Goal: Navigation & Orientation: Find specific page/section

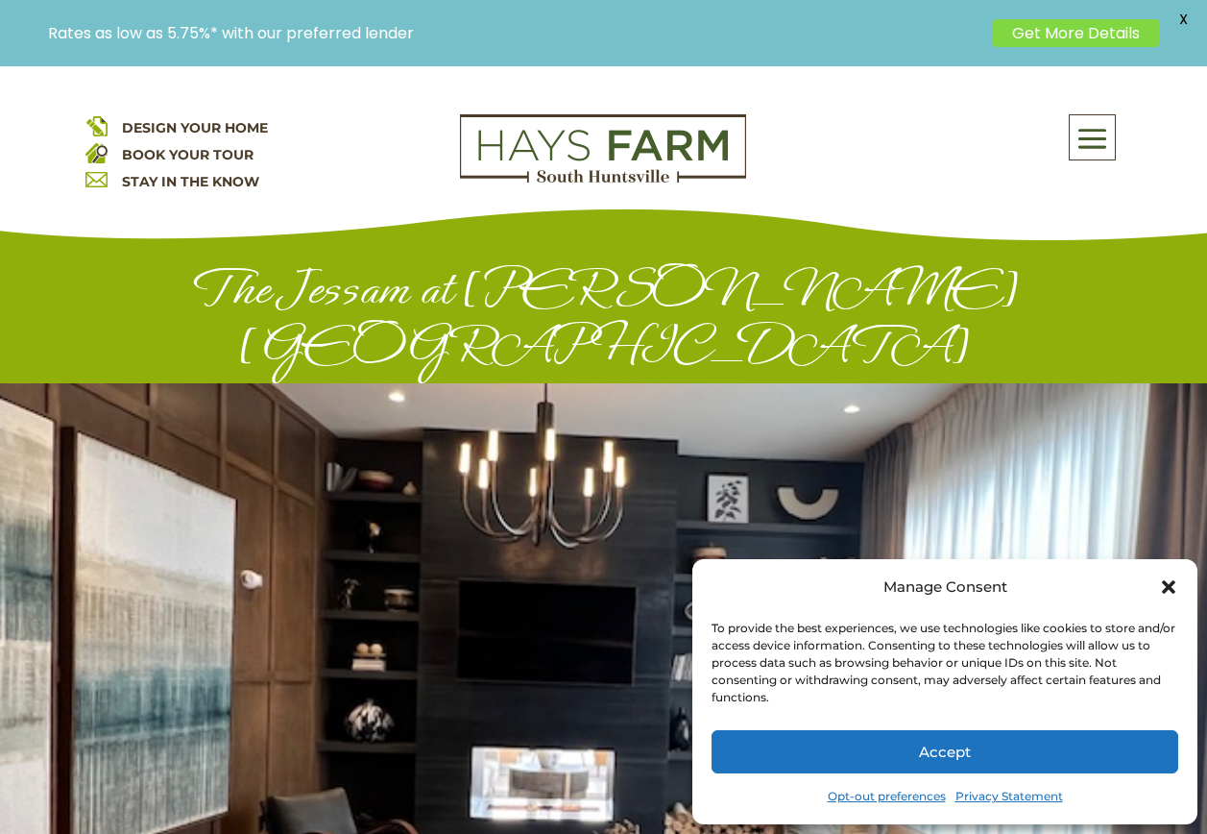
click at [1090, 140] on span at bounding box center [1092, 139] width 45 height 44
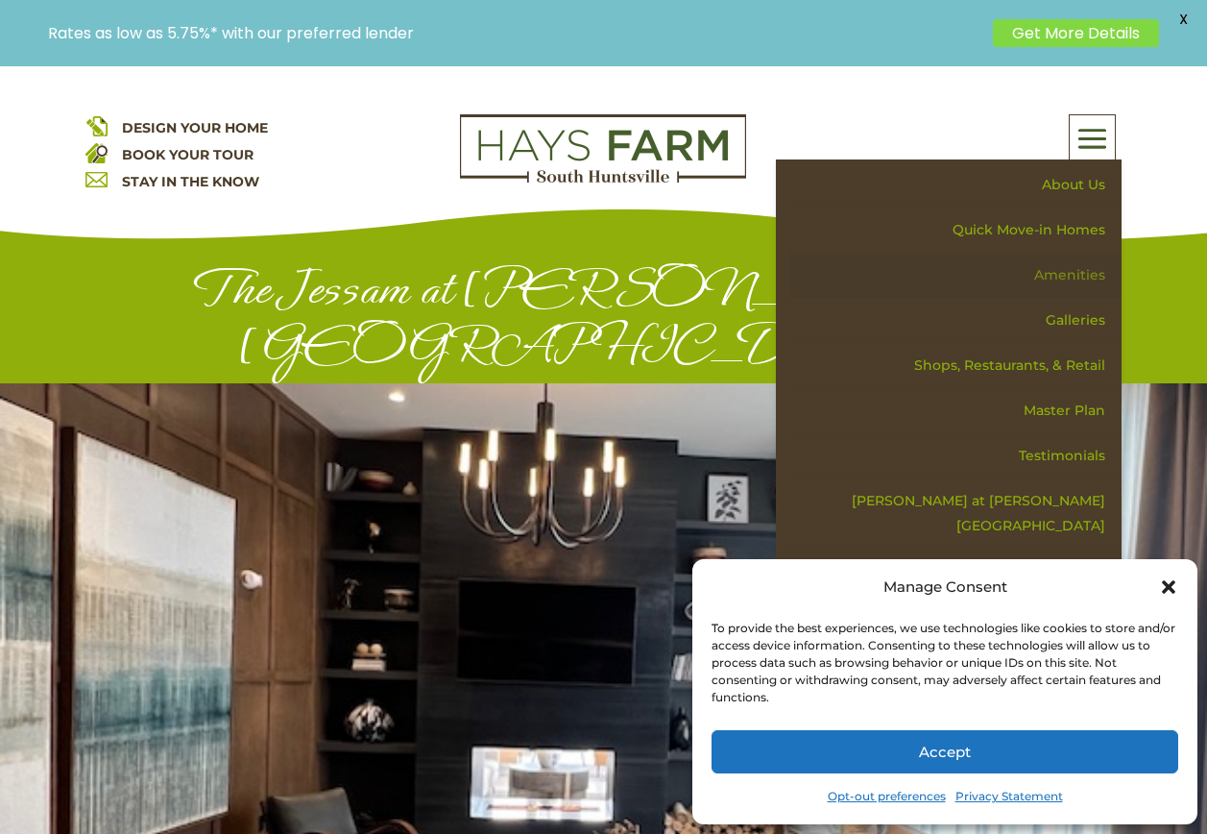
click at [1078, 266] on link "Amenities" at bounding box center [956, 275] width 332 height 45
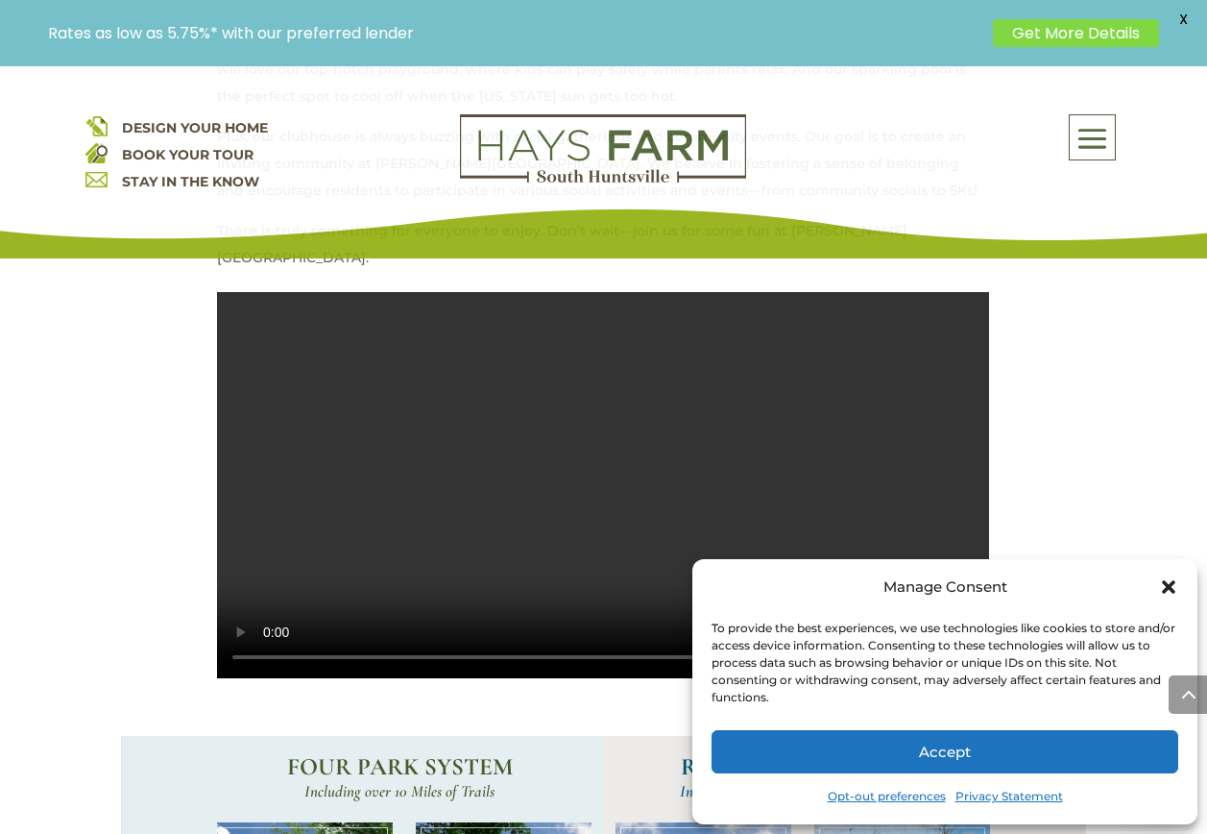
scroll to position [1249, 0]
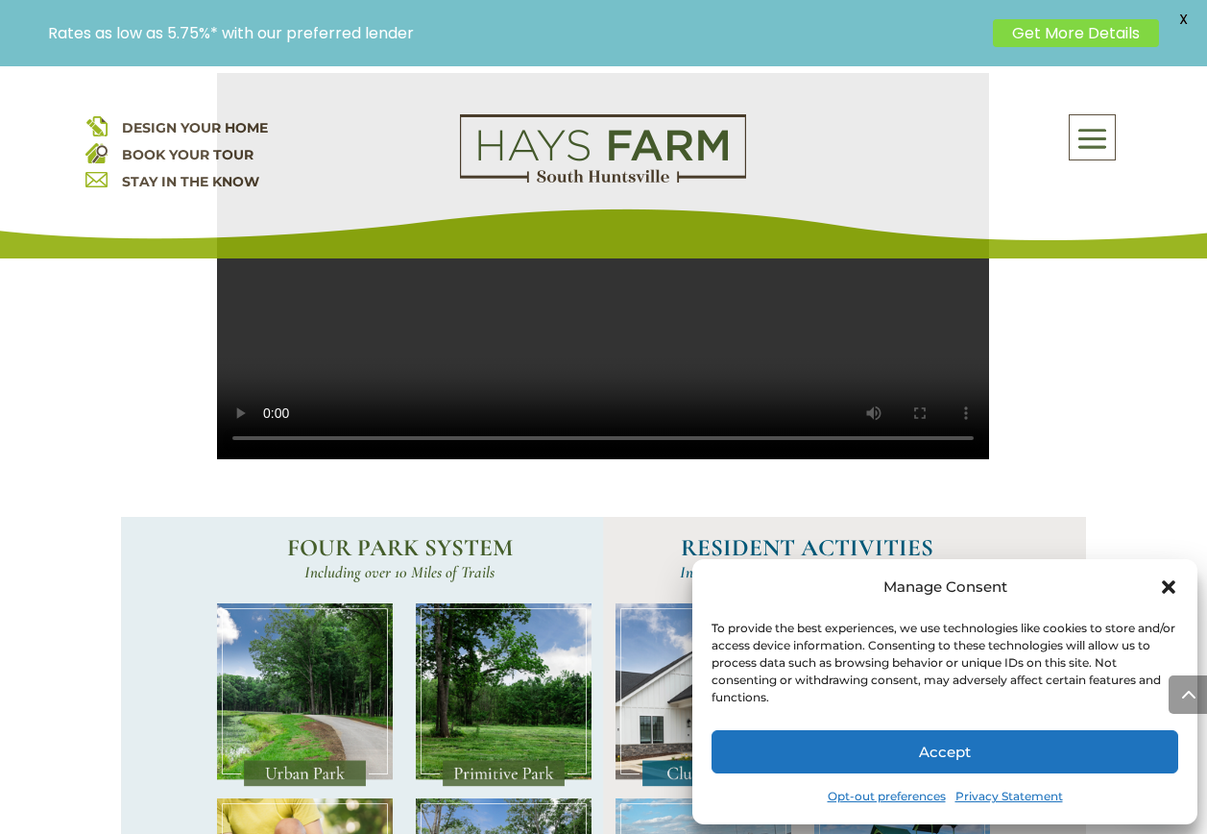
click at [1165, 584] on icon "Close dialog" at bounding box center [1168, 586] width 13 height 13
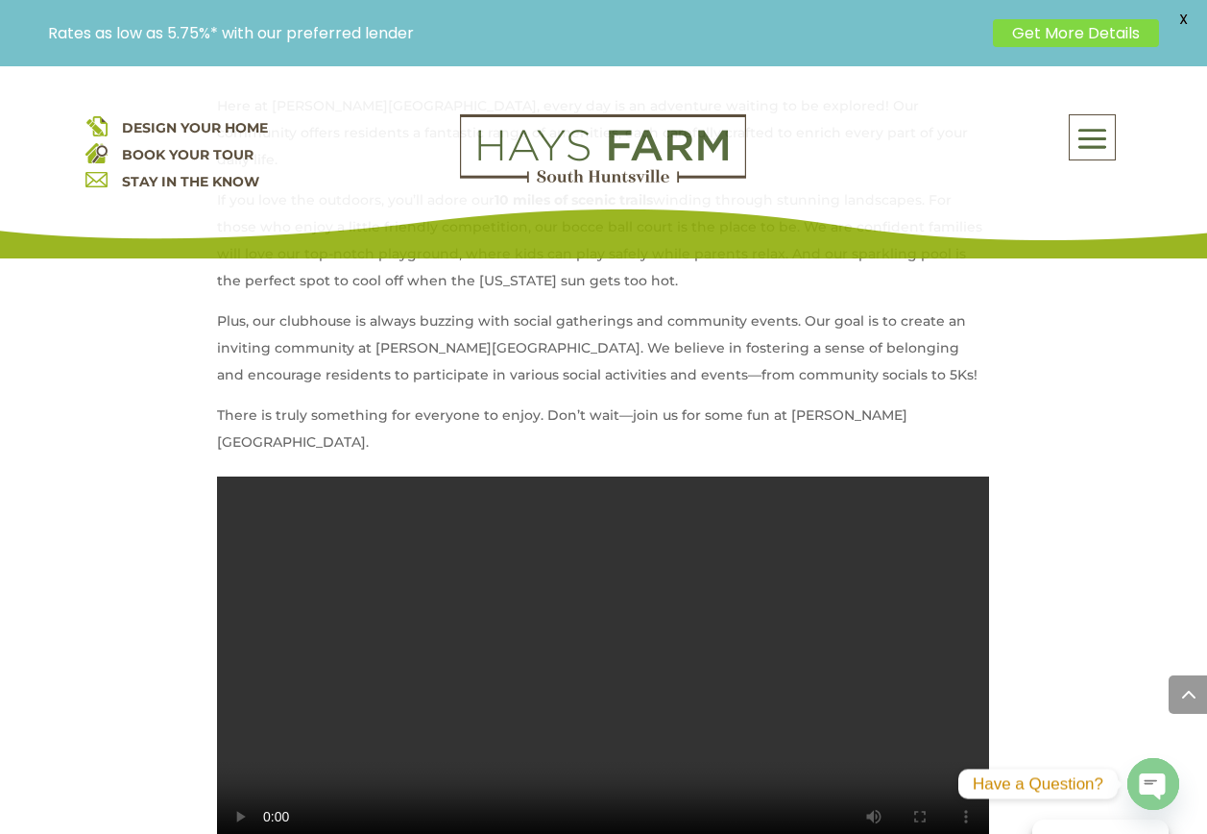
scroll to position [749, 0]
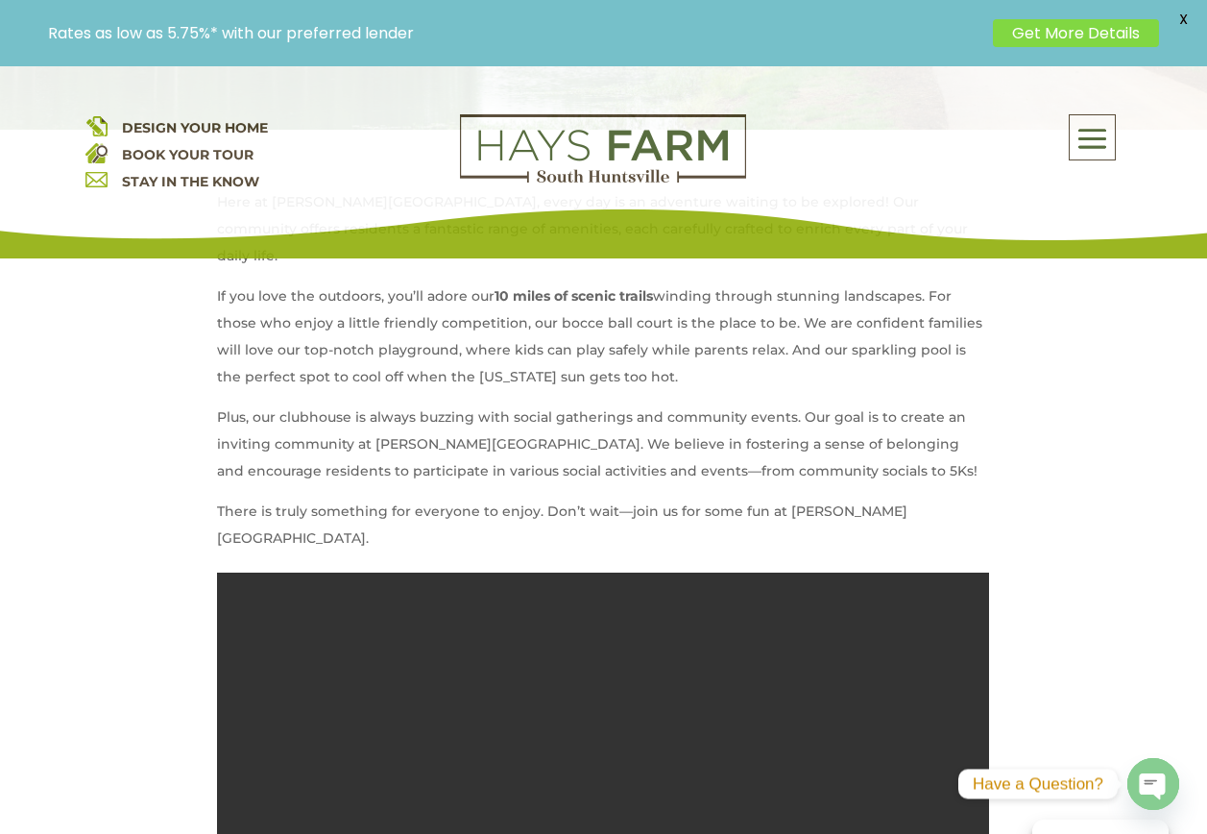
click at [1113, 134] on span at bounding box center [1092, 139] width 45 height 44
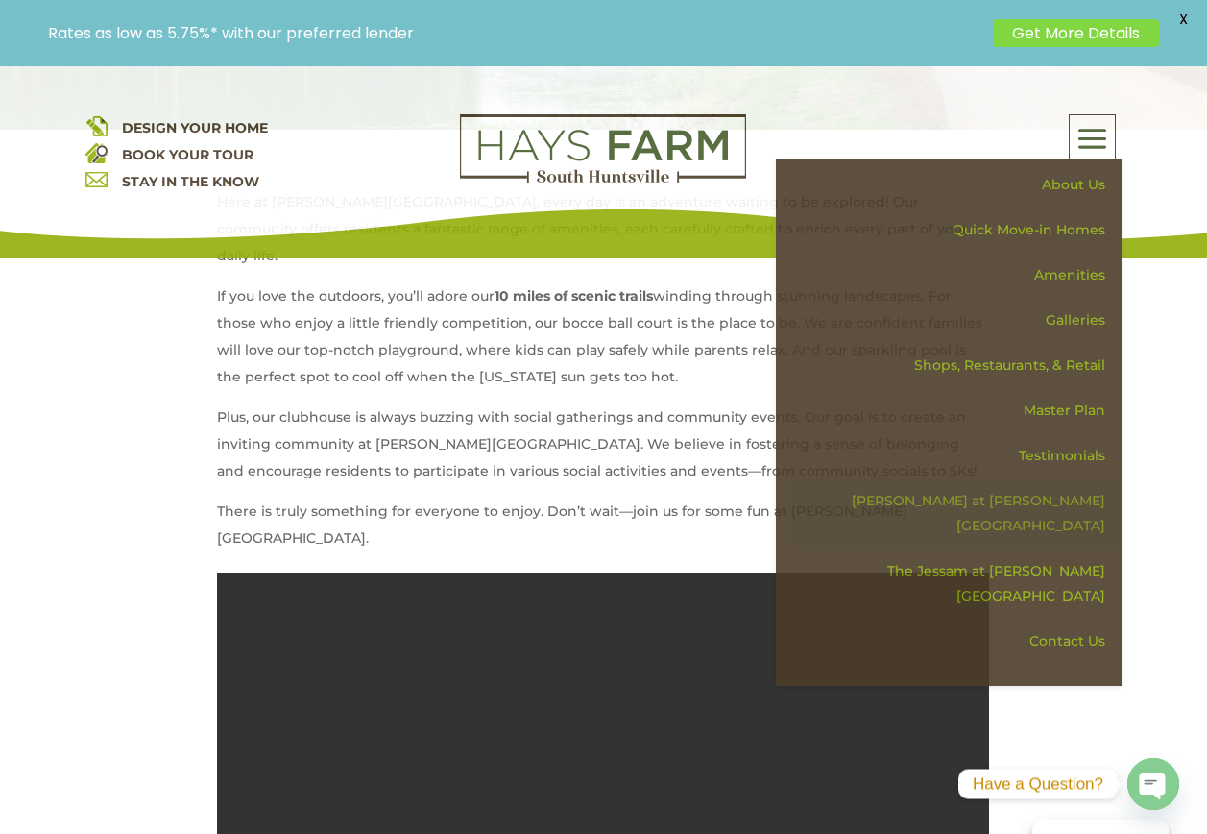
click at [1084, 501] on link "[PERSON_NAME] at [PERSON_NAME][GEOGRAPHIC_DATA]" at bounding box center [956, 513] width 332 height 70
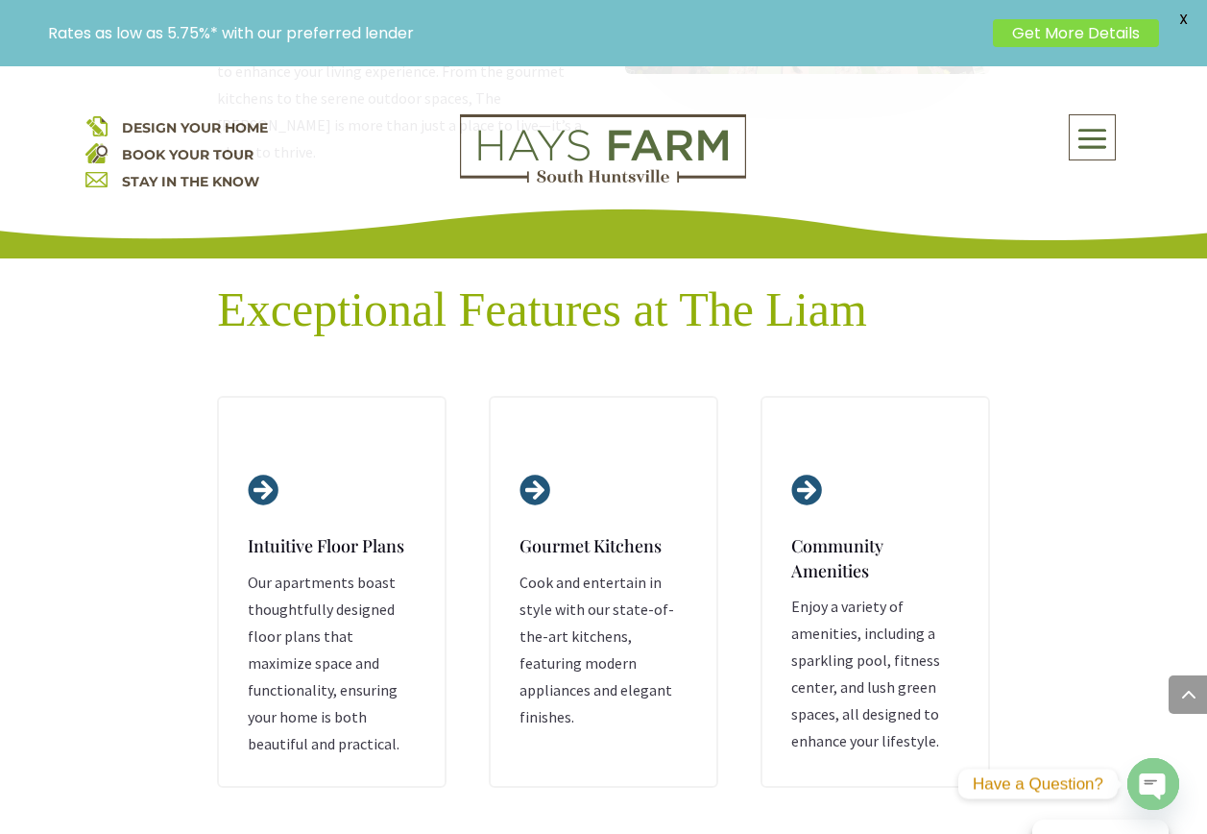
scroll to position [1921, 0]
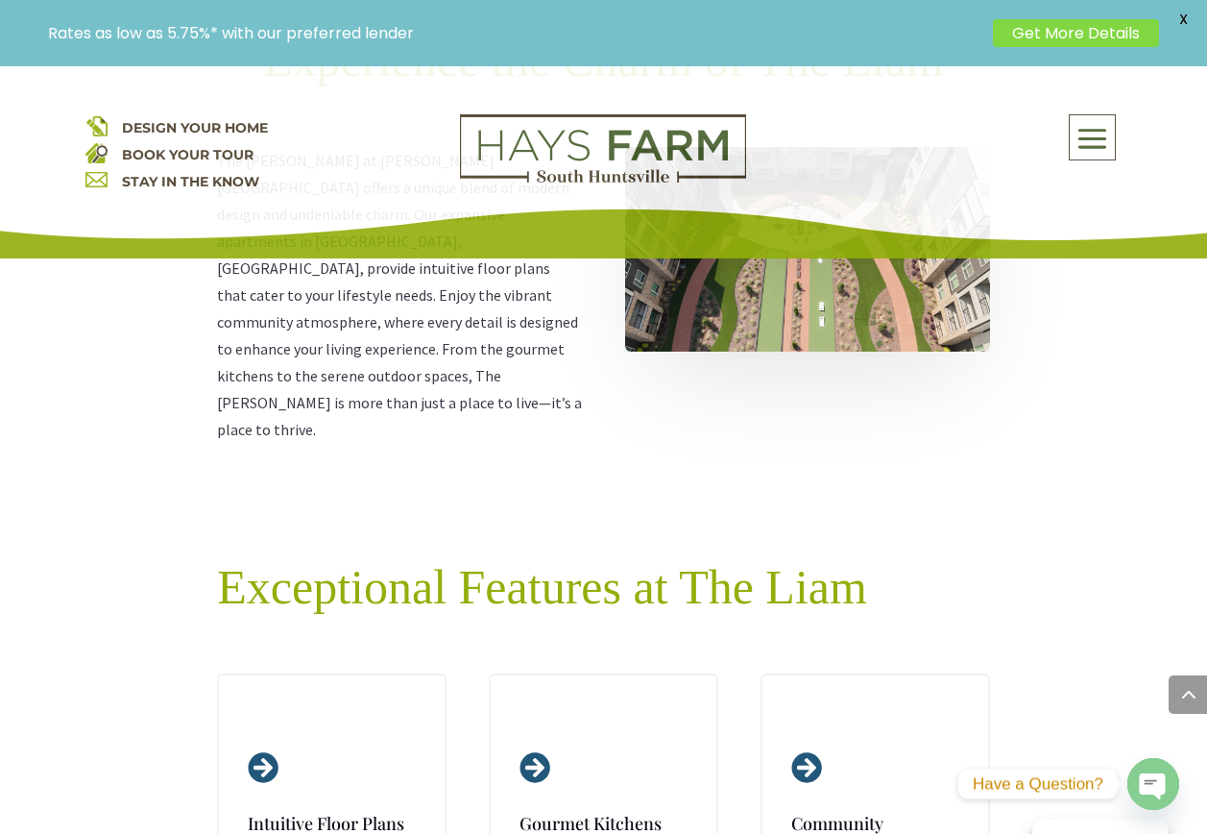
click at [1085, 142] on span at bounding box center [1092, 139] width 45 height 44
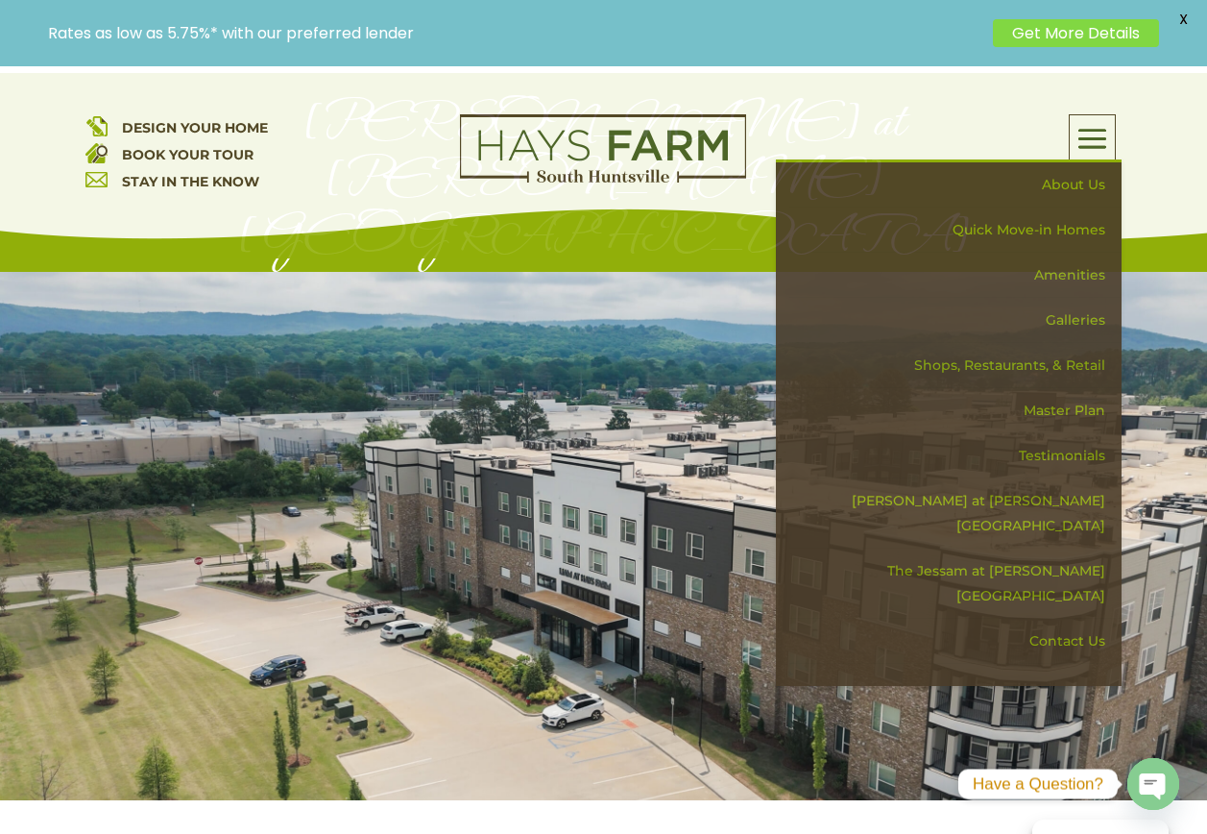
scroll to position [0, 0]
